Goal: Information Seeking & Learning: Learn about a topic

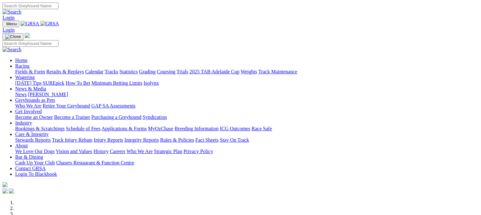
click at [27, 69] on link "Fields & Form" at bounding box center [30, 71] width 30 height 5
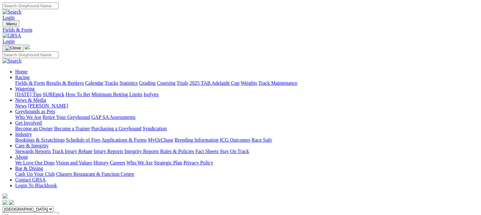
click at [27, 80] on link "Fields & Form" at bounding box center [30, 82] width 30 height 5
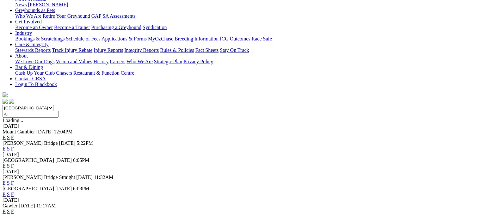
scroll to position [122, 0]
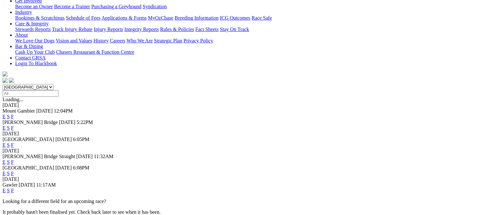
click at [14, 159] on link "F" at bounding box center [12, 161] width 3 height 5
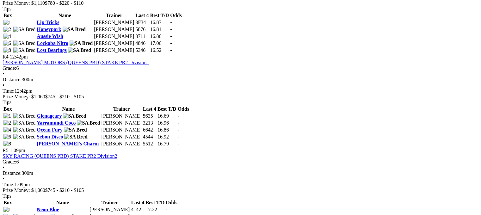
scroll to position [608, 0]
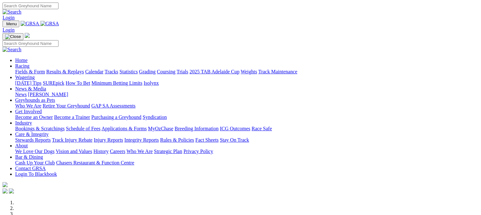
click at [20, 69] on link "Fields & Form" at bounding box center [30, 71] width 30 height 5
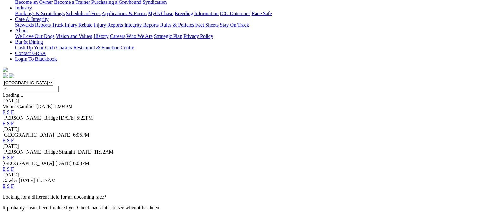
scroll to position [152, 0]
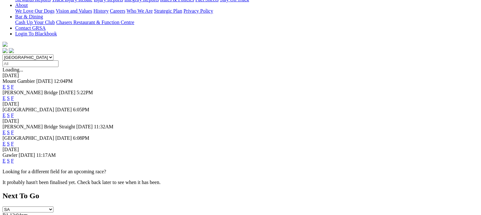
click at [14, 158] on link "F" at bounding box center [12, 160] width 3 height 5
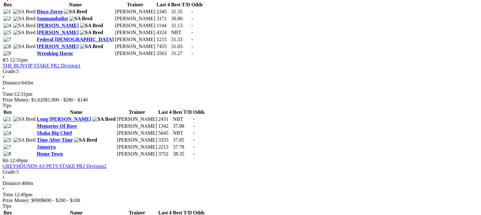
scroll to position [666, 0]
